Goal: Information Seeking & Learning: Learn about a topic

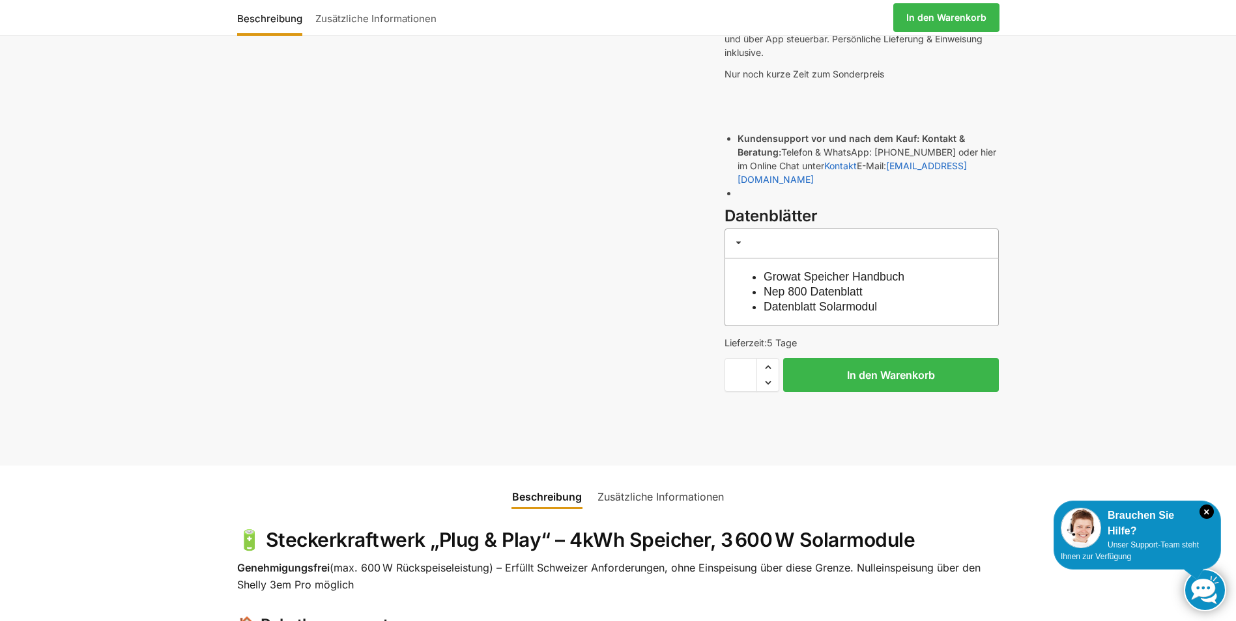
scroll to position [326, 0]
click at [877, 300] on link "Datenblatt Solarmodul" at bounding box center [819, 306] width 113 height 13
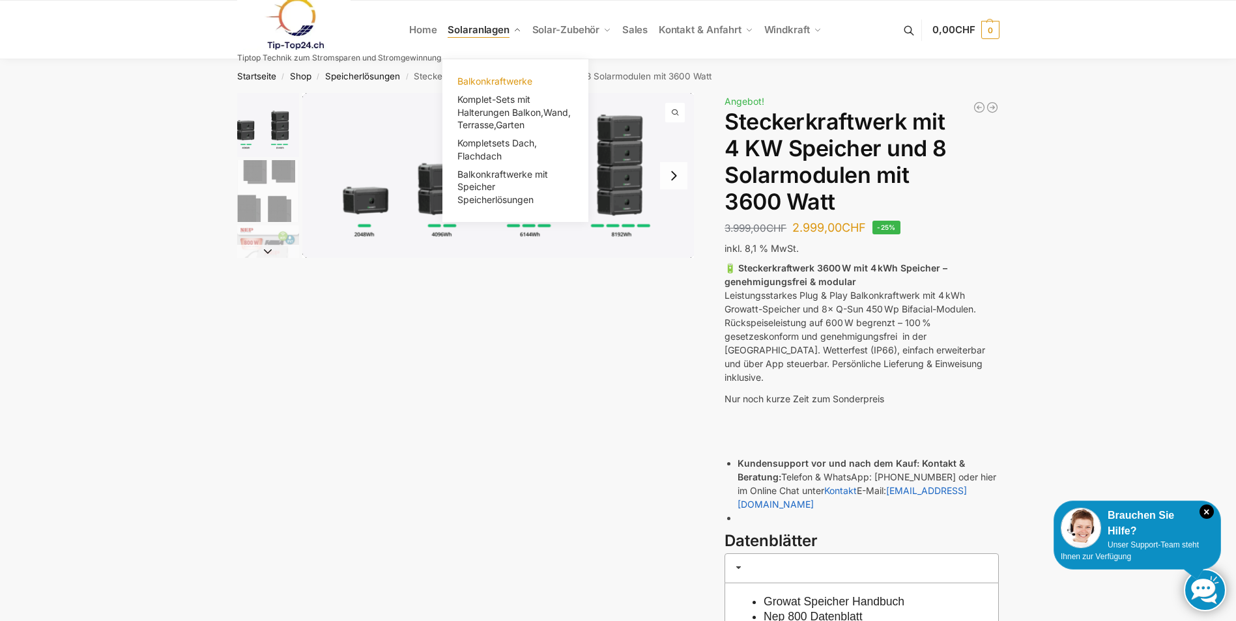
click at [500, 83] on span "Balkonkraftwerke" at bounding box center [494, 81] width 75 height 11
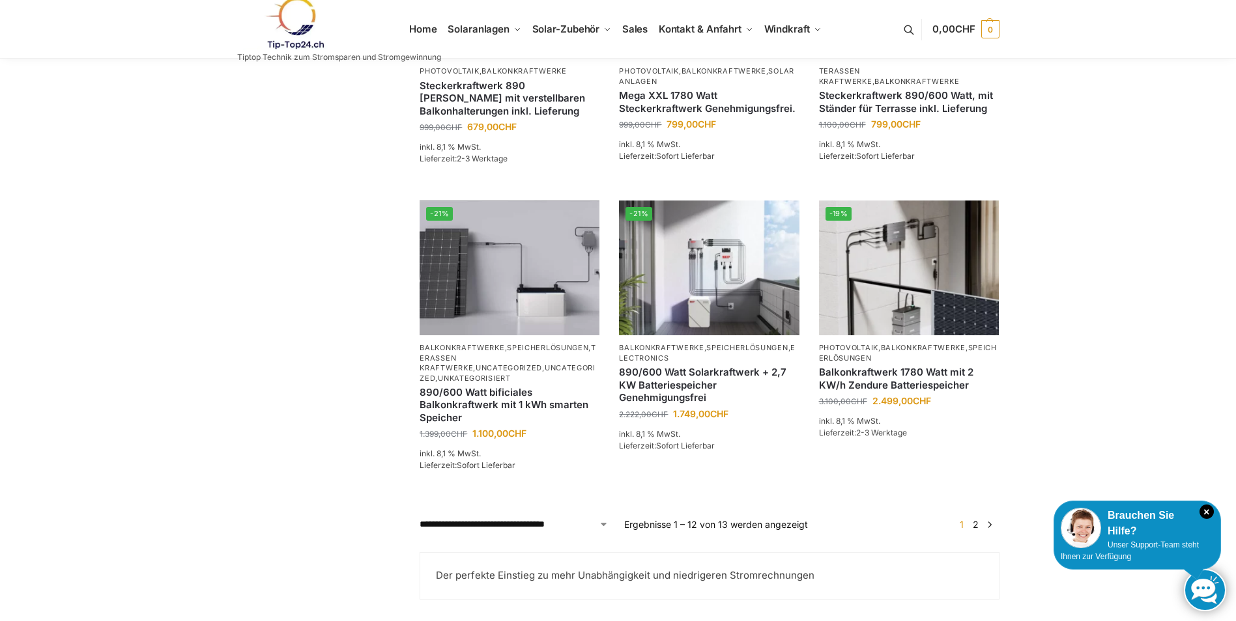
scroll to position [977, 0]
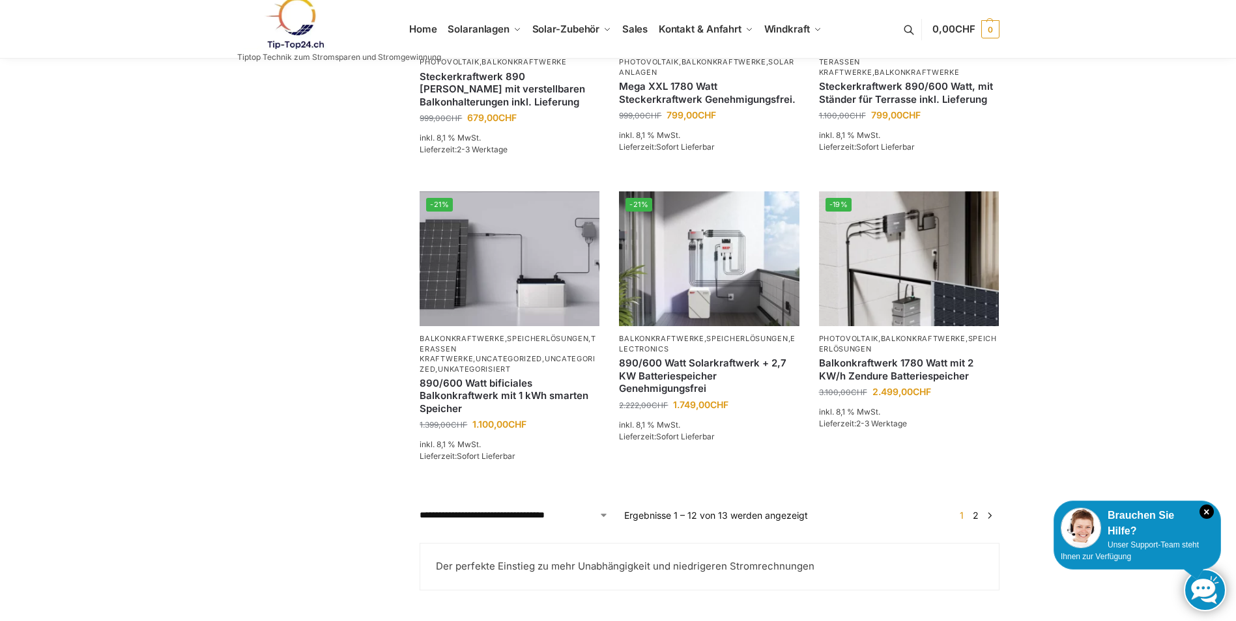
click at [978, 521] on link "2" at bounding box center [975, 515] width 12 height 11
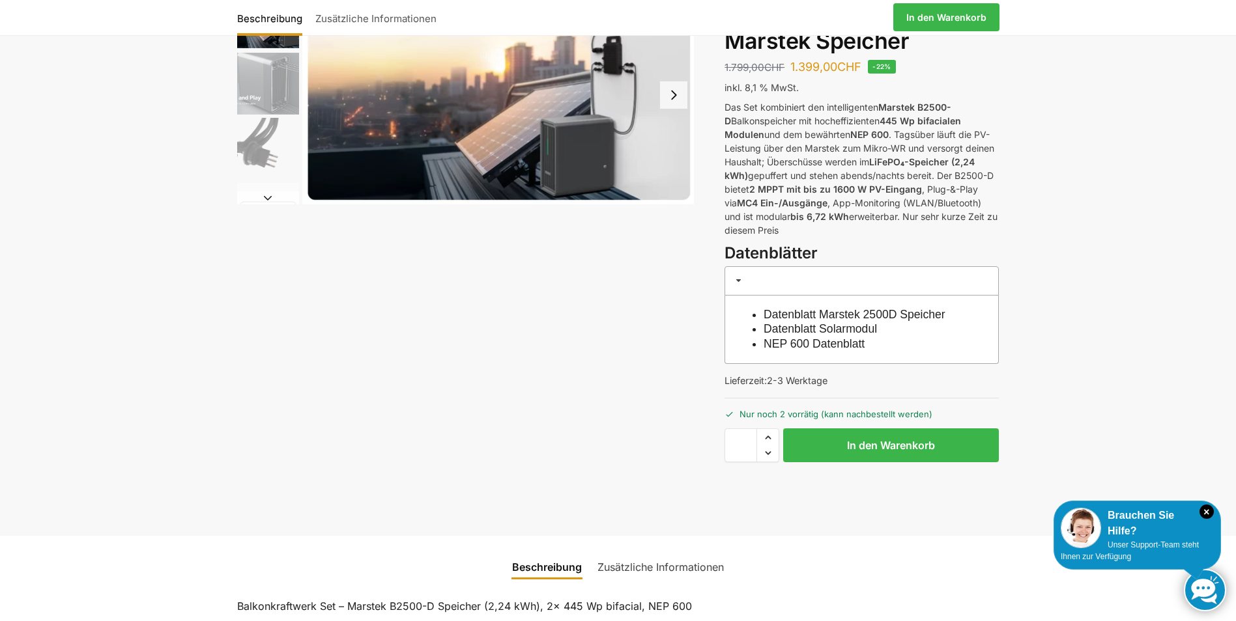
scroll to position [130, 0]
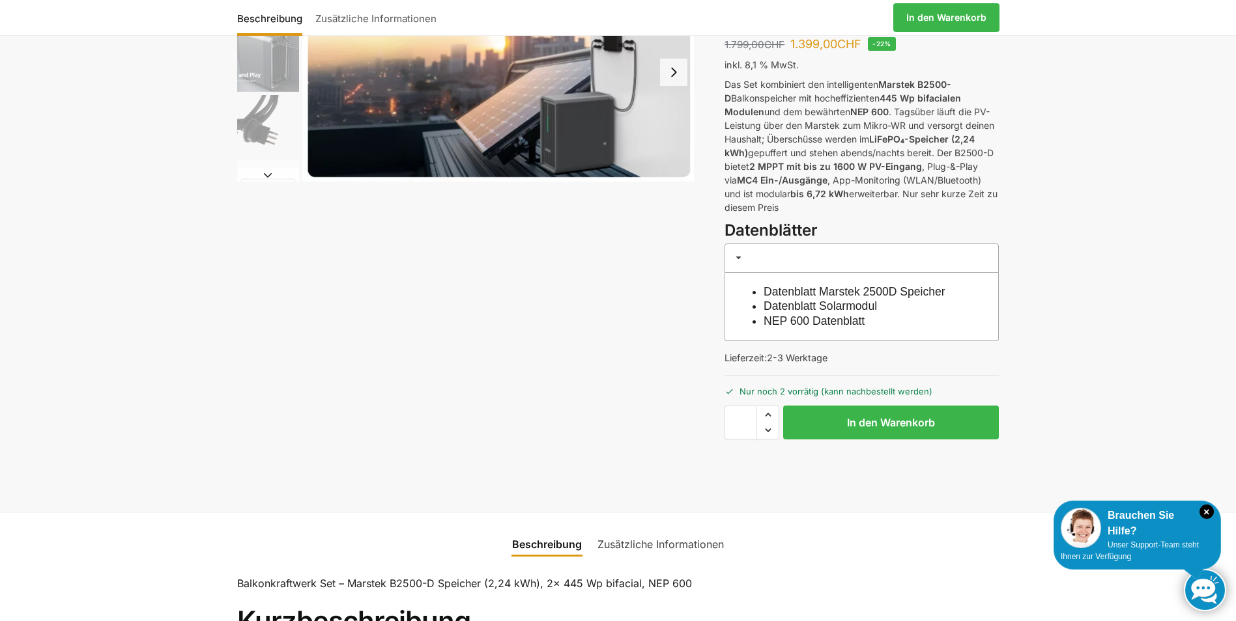
click at [945, 291] on link "Datenblatt Marstek 2500D Speicher" at bounding box center [854, 291] width 182 height 13
click at [864, 322] on link "NEP 600 Datenblatt" at bounding box center [813, 321] width 101 height 13
